Goal: Find specific page/section: Find specific page/section

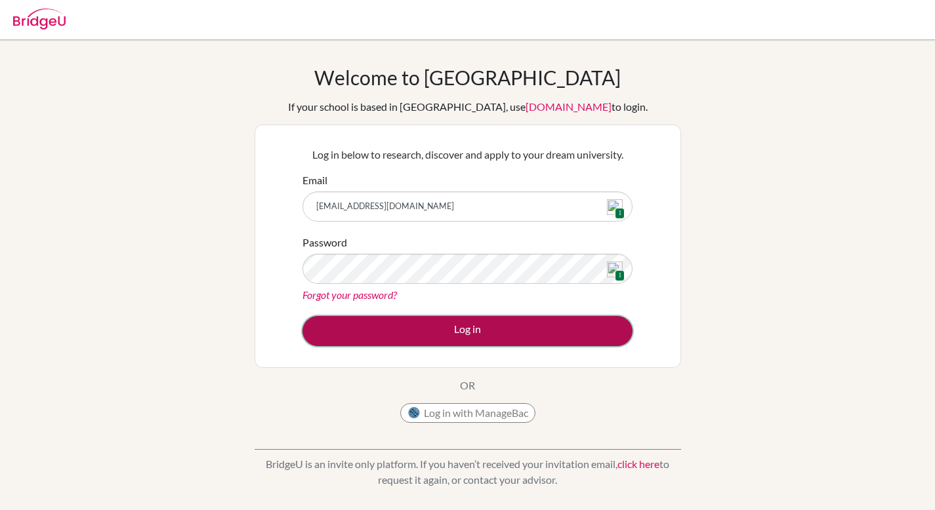
click at [483, 335] on button "Log in" at bounding box center [467, 331] width 330 height 30
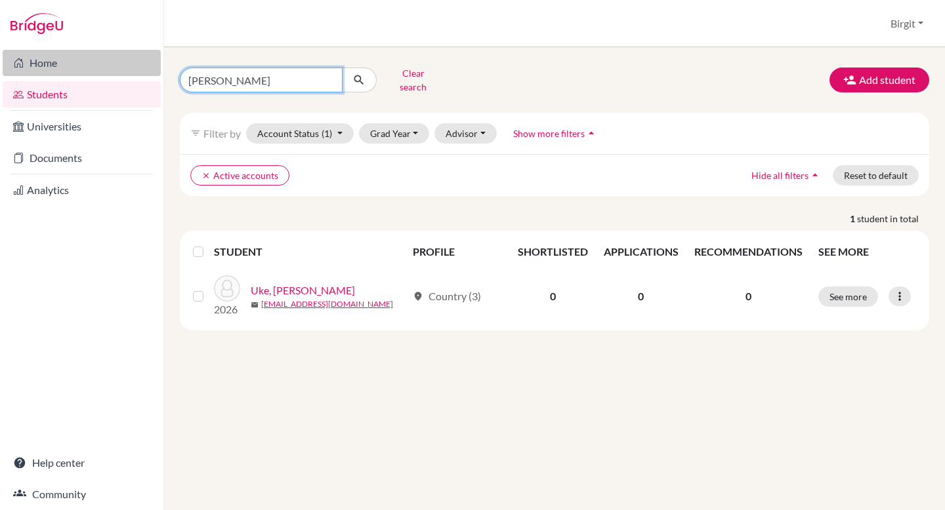
drag, startPoint x: 259, startPoint y: 72, endPoint x: 149, endPoint y: 66, distance: 110.4
click at [149, 66] on div "Home Students Universities Documents Analytics Help center Community Students o…" at bounding box center [472, 255] width 945 height 510
type input "kabir"
click button "submit" at bounding box center [359, 80] width 35 height 25
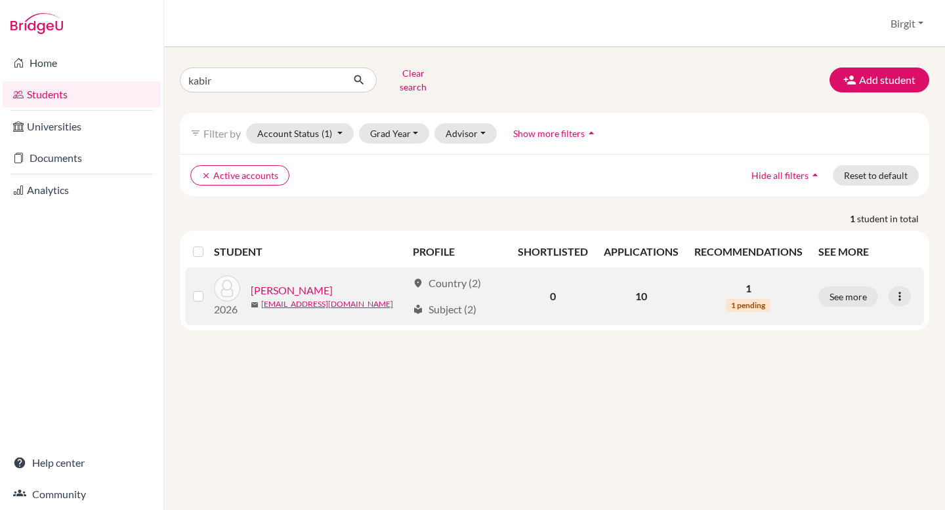
click at [306, 283] on link "[PERSON_NAME]" at bounding box center [292, 291] width 82 height 16
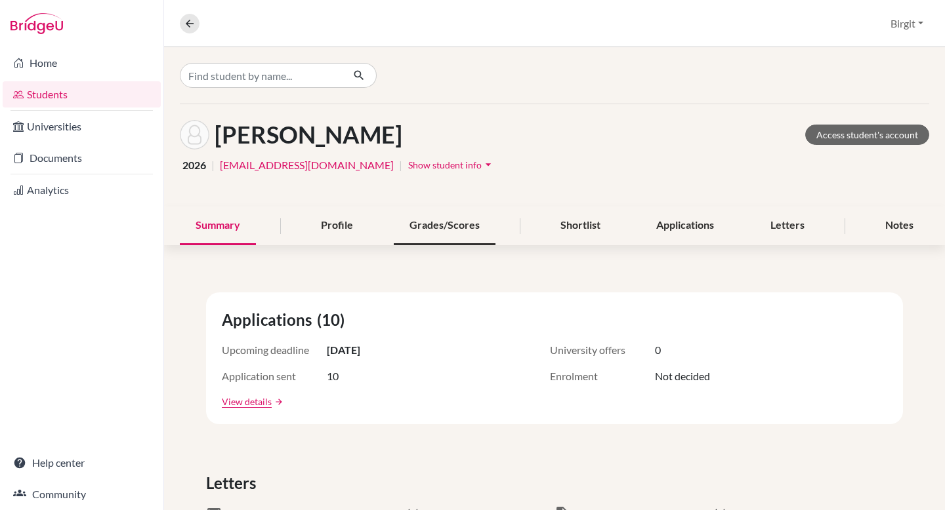
click at [424, 225] on div "Grades/Scores" at bounding box center [445, 226] width 102 height 39
